Goal: Find specific page/section: Find specific page/section

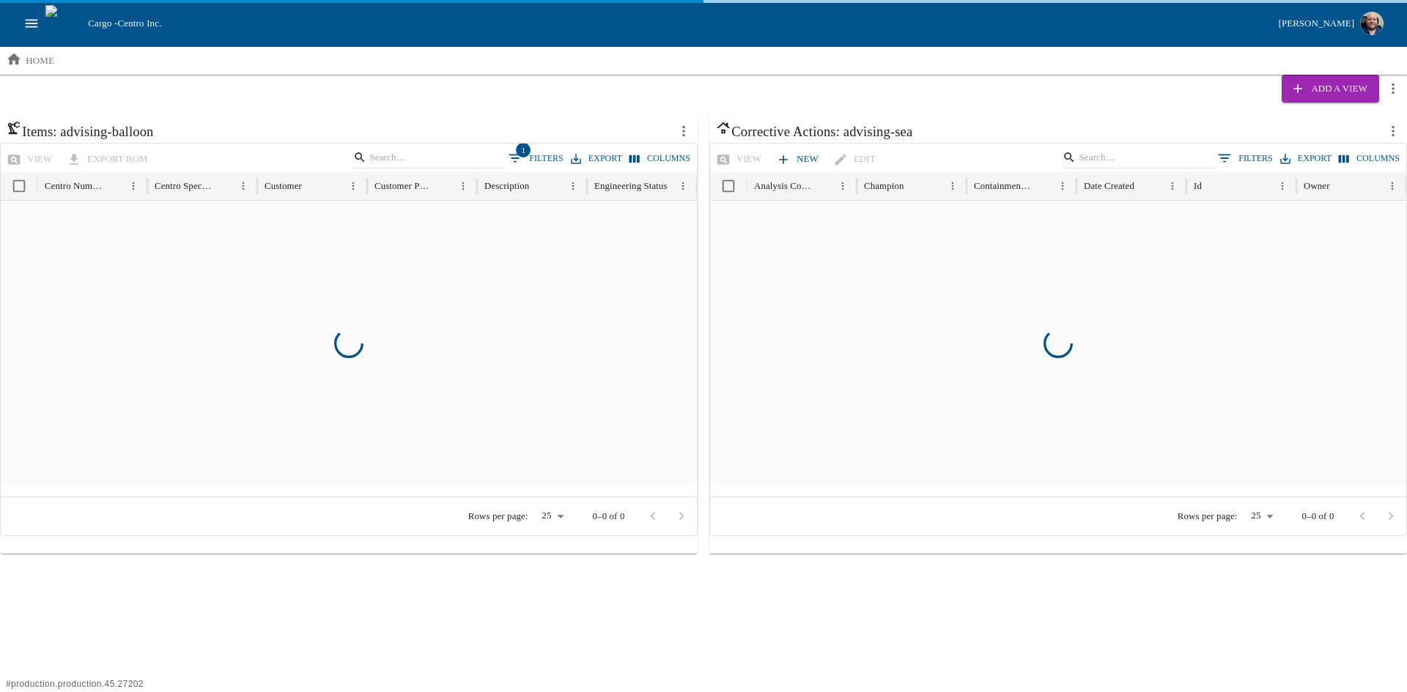
click at [28, 20] on icon "open drawer" at bounding box center [32, 23] width 12 height 8
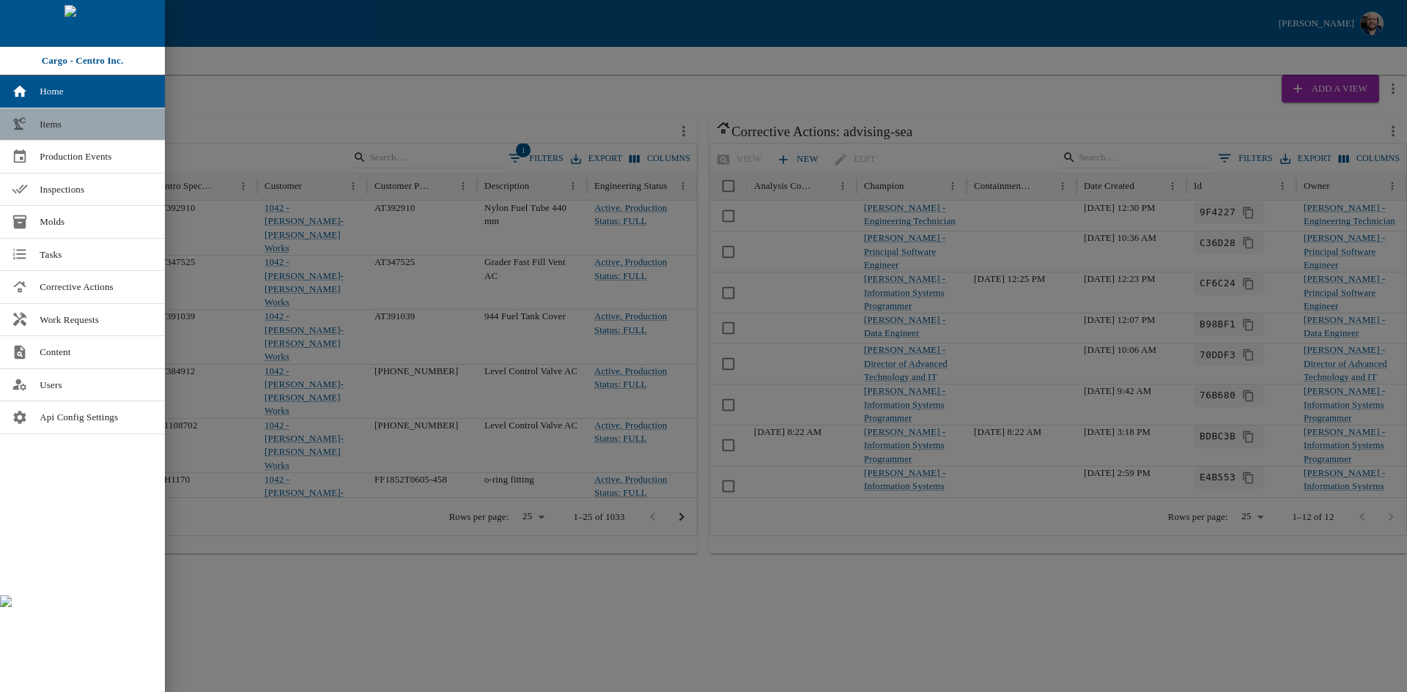
click at [46, 115] on link "Items" at bounding box center [82, 124] width 165 height 32
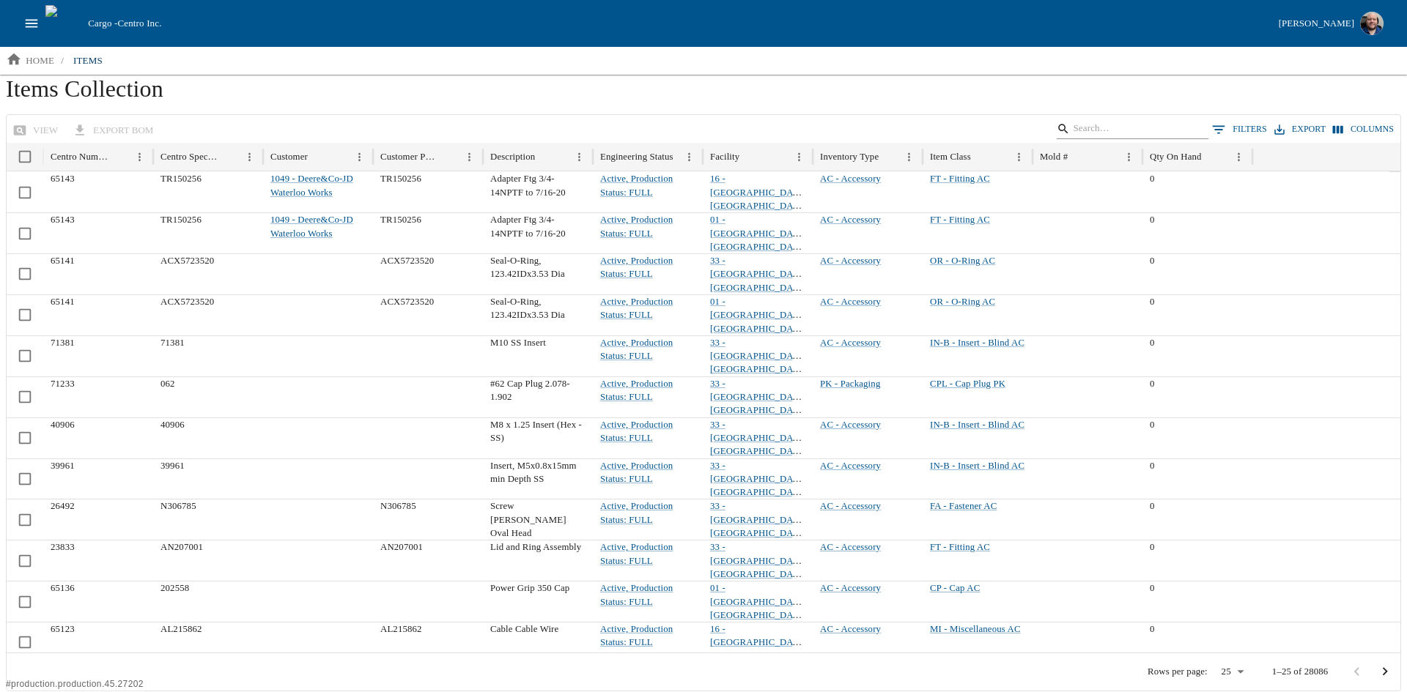
click at [1110, 123] on input "Search" at bounding box center [1130, 129] width 114 height 21
type input "69937"
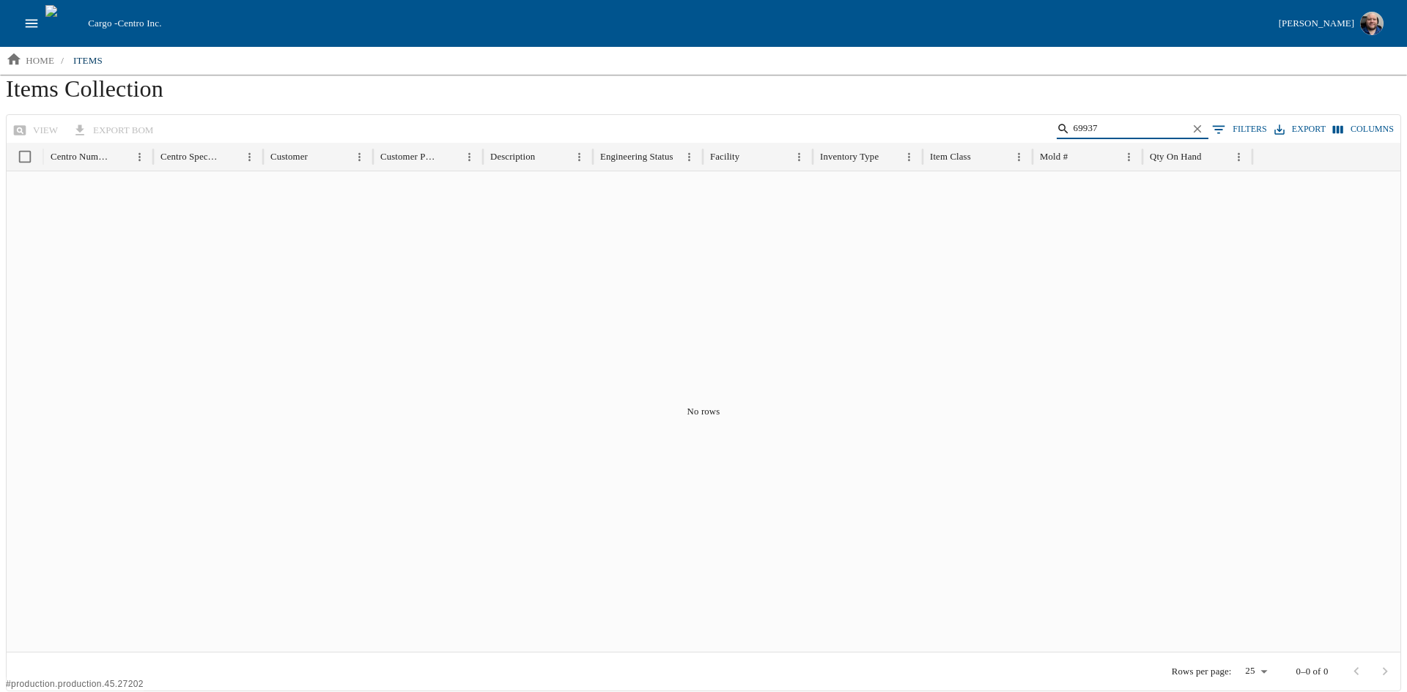
click at [48, 25] on img at bounding box center [63, 23] width 37 height 37
click at [23, 29] on icon "open drawer" at bounding box center [31, 23] width 16 height 16
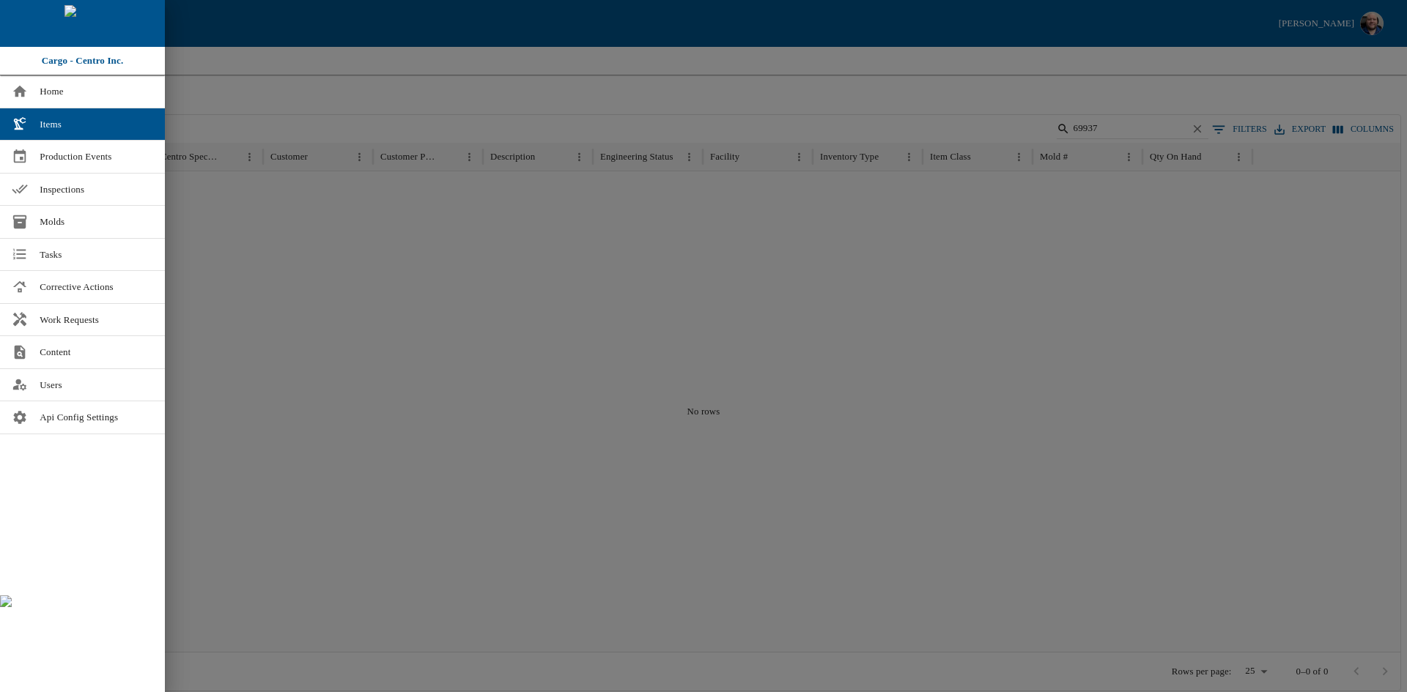
click at [30, 24] on div at bounding box center [82, 23] width 165 height 47
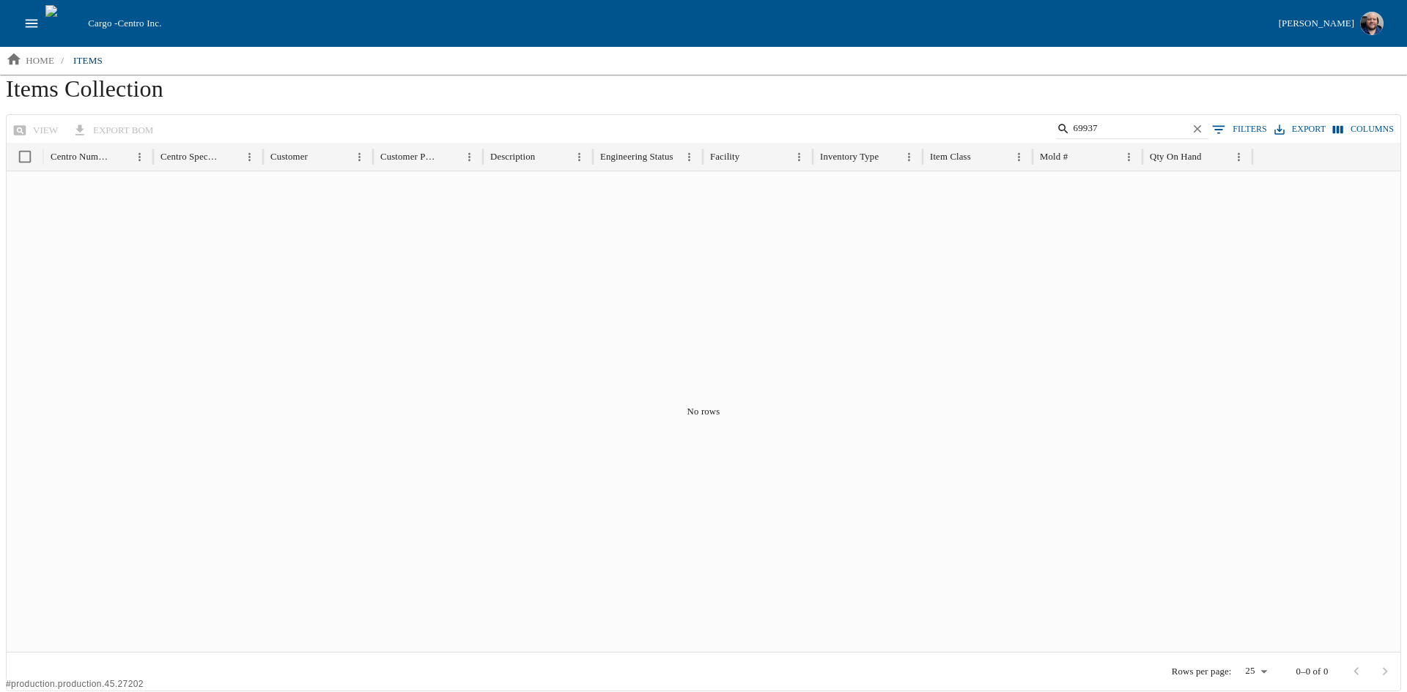
click at [32, 23] on icon "open drawer" at bounding box center [31, 23] width 16 height 16
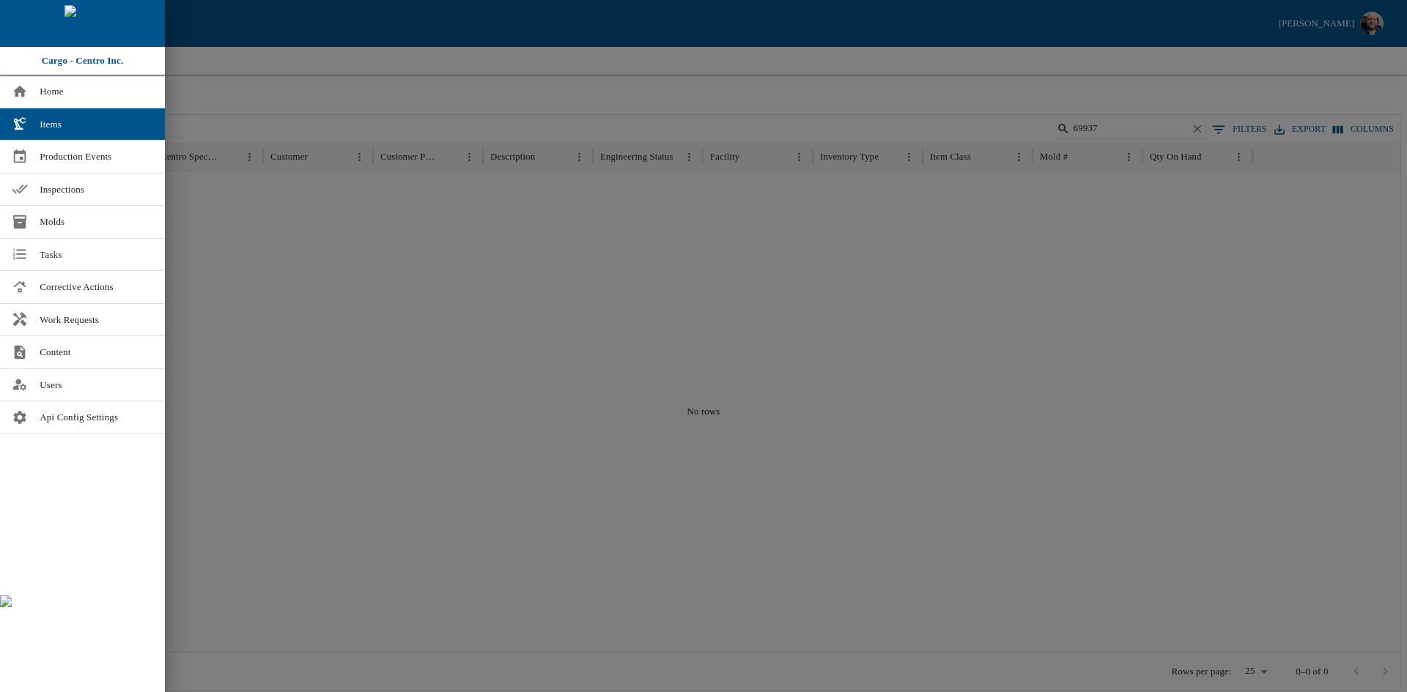
click at [846, 330] on div at bounding box center [703, 346] width 1407 height 692
